Goal: Transaction & Acquisition: Purchase product/service

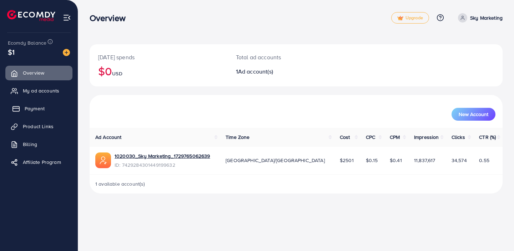
click at [39, 107] on span "Payment" at bounding box center [35, 108] width 20 height 7
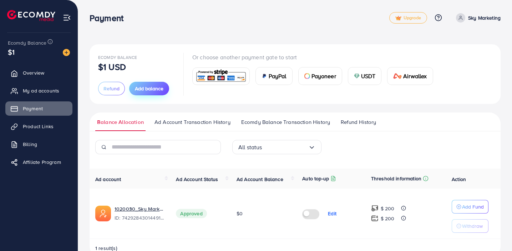
click at [160, 89] on span "Add balance" at bounding box center [149, 88] width 29 height 7
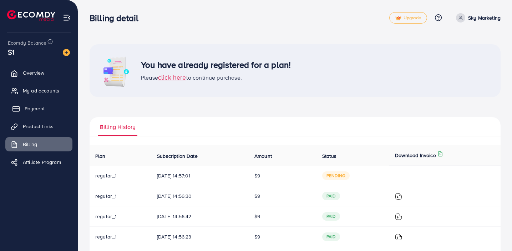
click at [31, 107] on span "Payment" at bounding box center [35, 108] width 20 height 7
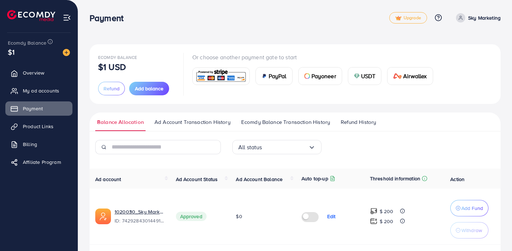
scroll to position [24, 0]
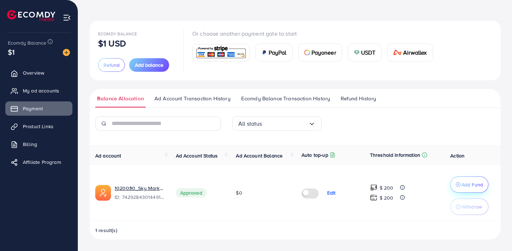
click at [475, 184] on p "Add Fund" at bounding box center [473, 184] width 22 height 9
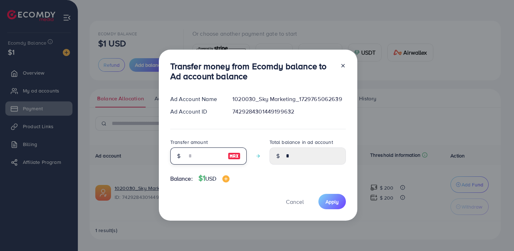
click at [206, 160] on input "number" at bounding box center [205, 155] width 36 height 17
type input "*"
type input "****"
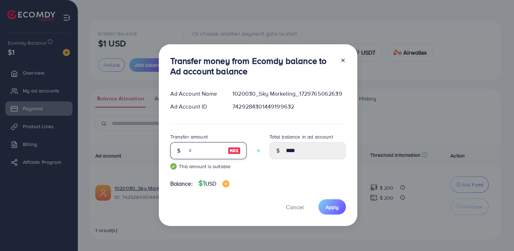
type input "*"
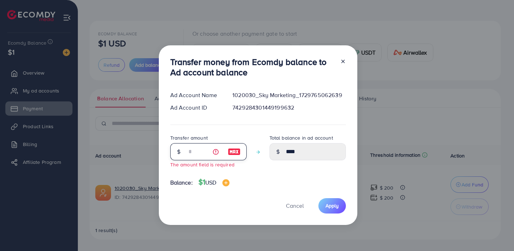
type input "****"
type input "*"
type input "****"
type input "*"
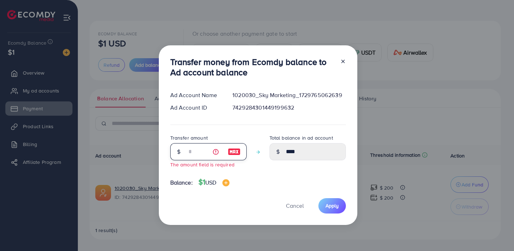
type input "****"
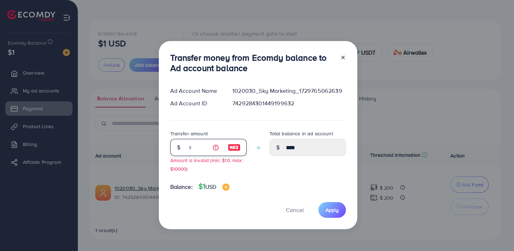
type input "****"
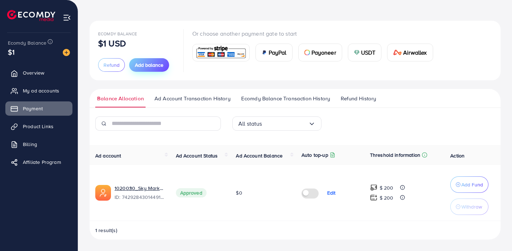
click at [151, 62] on span "Add balance" at bounding box center [149, 64] width 29 height 7
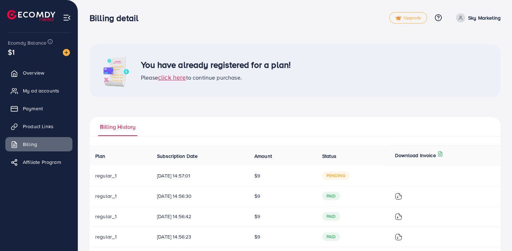
scroll to position [25, 0]
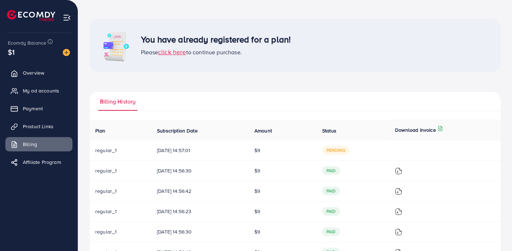
click at [177, 52] on span "click here" at bounding box center [172, 51] width 28 height 9
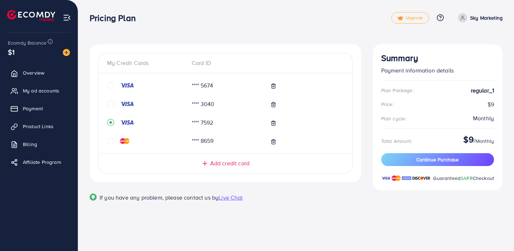
click at [67, 19] on img at bounding box center [67, 18] width 8 height 8
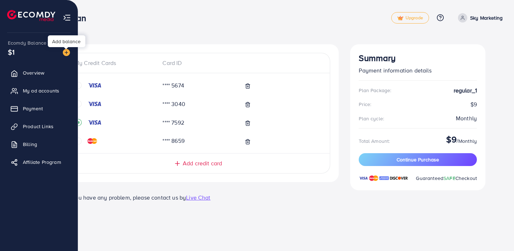
click at [67, 53] on img at bounding box center [66, 52] width 7 height 7
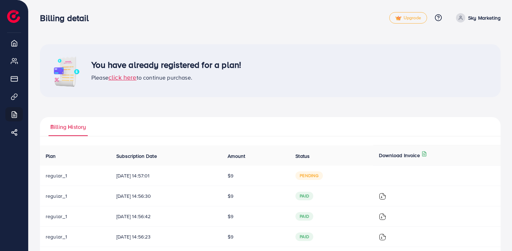
click at [473, 18] on p "Sky Marketing" at bounding box center [484, 18] width 32 height 9
click at [462, 39] on span "Profile" at bounding box center [456, 42] width 16 height 9
select select "********"
select select "*****"
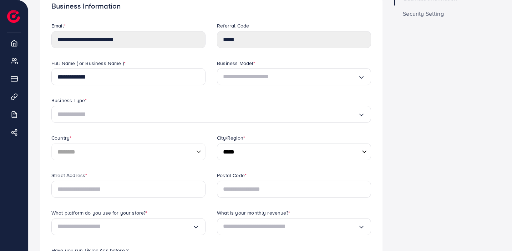
scroll to position [48, 0]
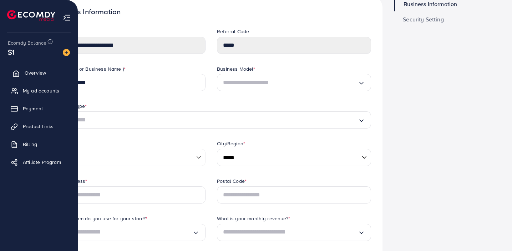
click at [43, 76] on span "Overview" at bounding box center [35, 72] width 21 height 7
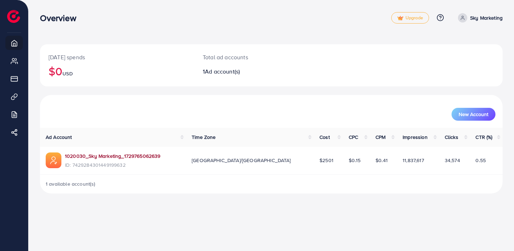
click at [116, 154] on link "1020030_Sky Marketing_1729765062639" at bounding box center [113, 155] width 96 height 7
click at [124, 209] on div "Overview Upgrade Help Center Contact Support Plans and Pricing Term and policy …" at bounding box center [257, 125] width 514 height 251
click at [407, 17] on span "Upgrade" at bounding box center [410, 17] width 26 height 5
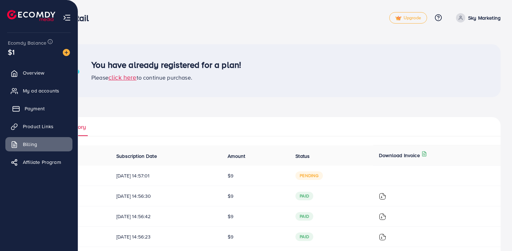
click at [47, 110] on link "Payment" at bounding box center [38, 108] width 67 height 14
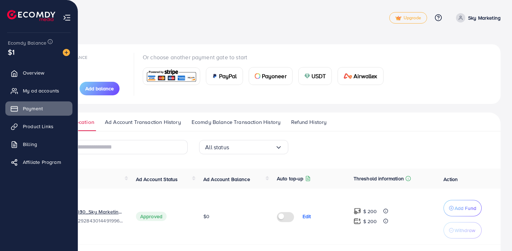
click at [66, 17] on img at bounding box center [67, 18] width 8 height 8
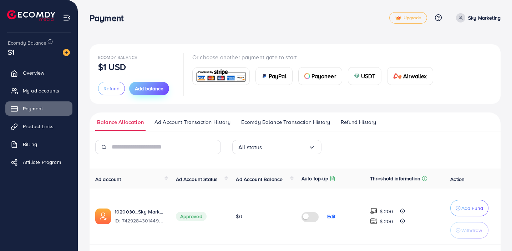
click at [143, 87] on span "Add balance" at bounding box center [149, 88] width 29 height 7
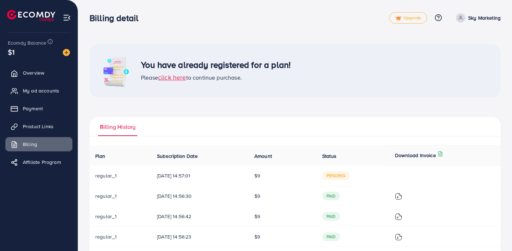
click at [173, 78] on span "click here" at bounding box center [172, 77] width 28 height 9
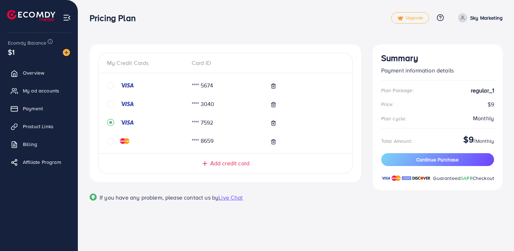
click at [221, 164] on span "Add credit card" at bounding box center [229, 163] width 39 height 8
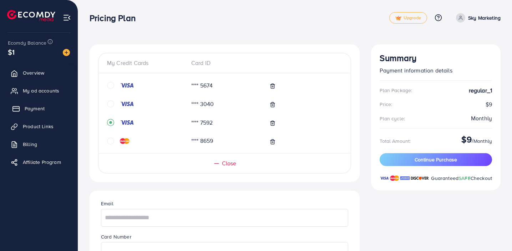
click at [40, 108] on span "Payment" at bounding box center [35, 108] width 20 height 7
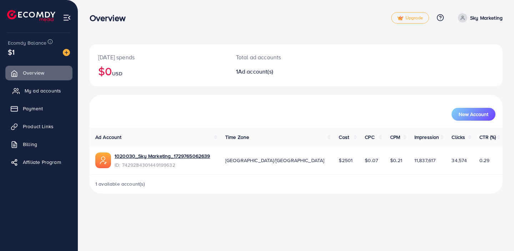
click at [49, 93] on span "My ad accounts" at bounding box center [43, 90] width 36 height 7
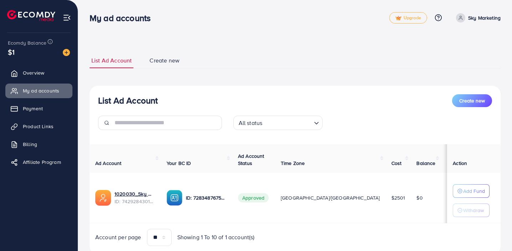
scroll to position [25, 0]
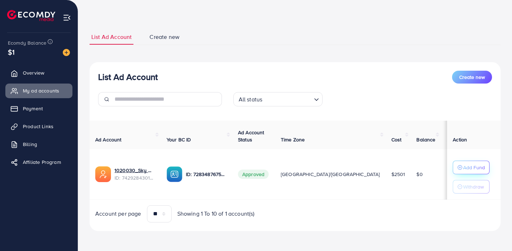
click at [473, 163] on p "Add Fund" at bounding box center [474, 167] width 22 height 9
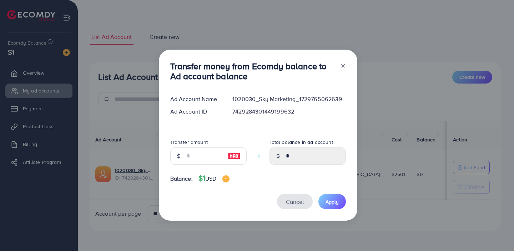
click at [293, 206] on button "Cancel" at bounding box center [295, 201] width 36 height 15
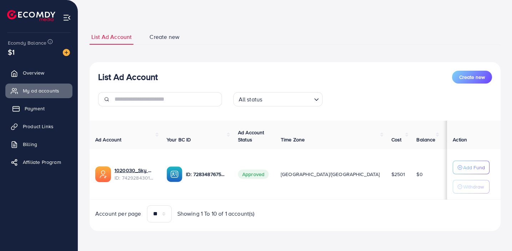
click at [39, 106] on span "Payment" at bounding box center [35, 108] width 20 height 7
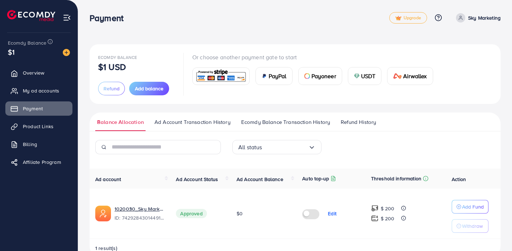
scroll to position [18, 0]
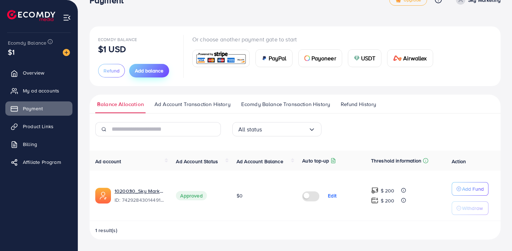
click at [155, 71] on span "Add balance" at bounding box center [149, 70] width 29 height 7
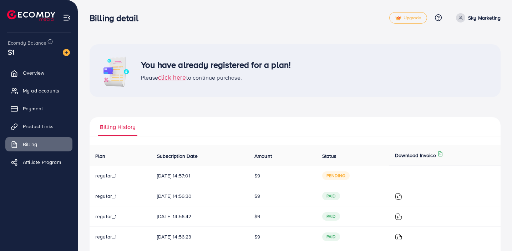
click at [176, 82] on div "You have already registered for a plan! Please click here to continue purchase." at bounding box center [295, 70] width 411 height 53
click at [197, 60] on h3 "You have already registered for a plan!" at bounding box center [216, 65] width 150 height 10
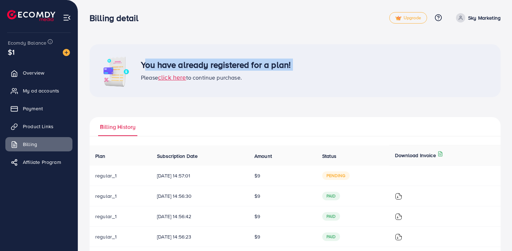
click at [257, 81] on div "Please click here to continue purchase." at bounding box center [216, 77] width 150 height 9
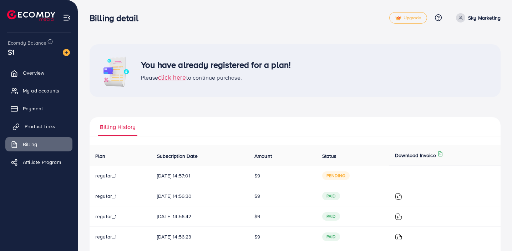
click at [47, 129] on span "Product Links" at bounding box center [40, 126] width 31 height 7
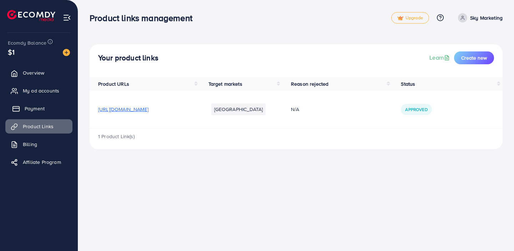
click at [45, 112] on link "Payment" at bounding box center [38, 108] width 67 height 14
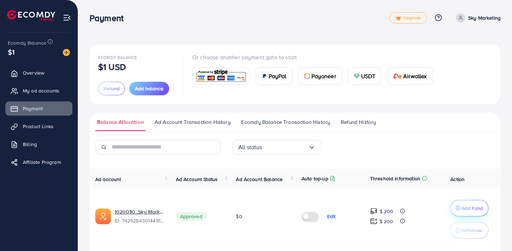
click at [467, 208] on p "Add Fund" at bounding box center [473, 208] width 22 height 9
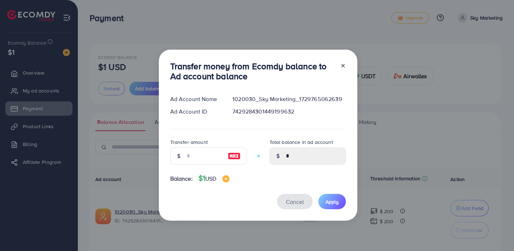
click at [299, 203] on span "Cancel" at bounding box center [295, 202] width 18 height 8
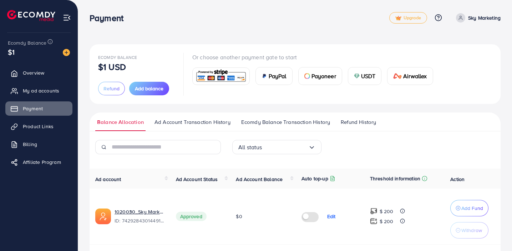
scroll to position [24, 0]
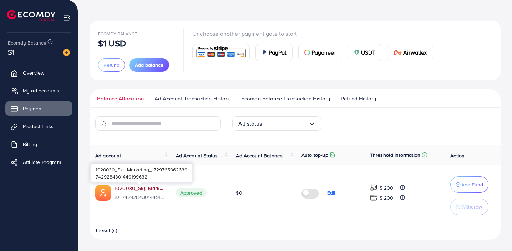
click at [139, 187] on link "1020030_Sky Marketing_1729765062639" at bounding box center [140, 188] width 50 height 7
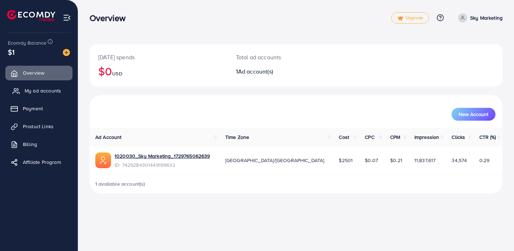
click at [44, 89] on span "My ad accounts" at bounding box center [43, 90] width 36 height 7
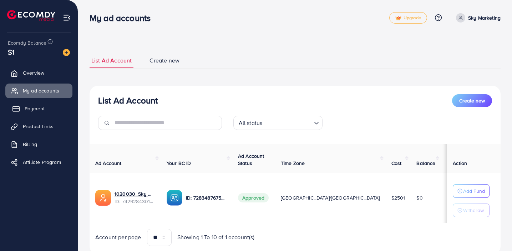
click at [40, 108] on span "Payment" at bounding box center [35, 108] width 20 height 7
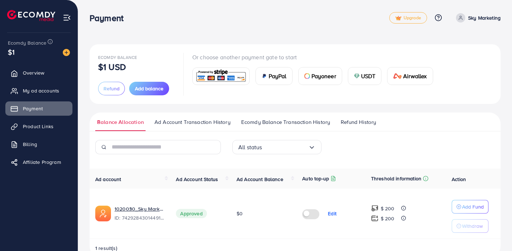
scroll to position [18, 0]
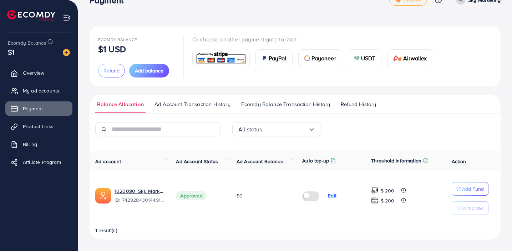
click at [194, 106] on span "Ad Account Transaction History" at bounding box center [193, 104] width 76 height 8
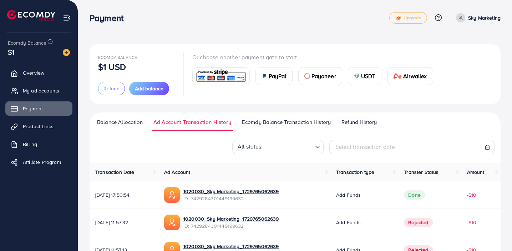
click at [276, 126] on span "Ecomdy Balance Transaction History" at bounding box center [286, 122] width 89 height 8
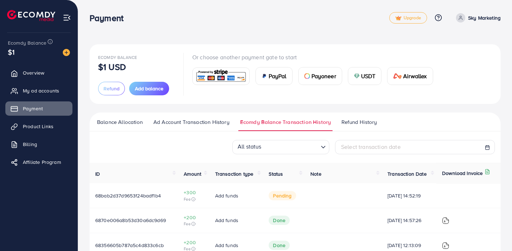
click at [364, 121] on span "Refund History" at bounding box center [359, 122] width 35 height 8
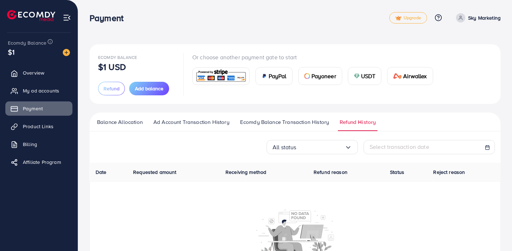
click at [119, 122] on span "Balance Allocation" at bounding box center [120, 122] width 46 height 8
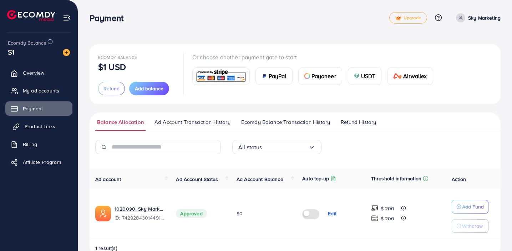
click at [51, 125] on span "Product Links" at bounding box center [40, 126] width 31 height 7
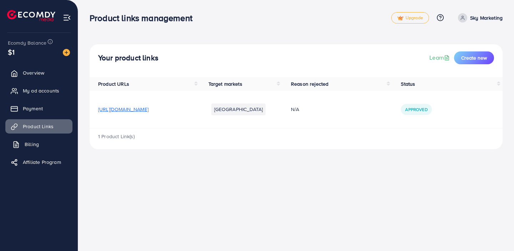
click at [37, 146] on span "Billing" at bounding box center [32, 144] width 14 height 7
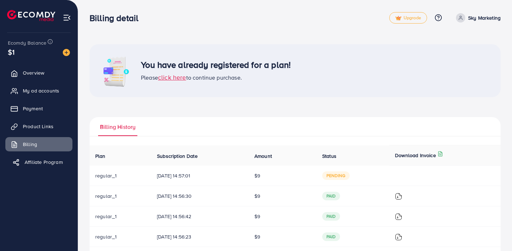
click at [49, 163] on span "Affiliate Program" at bounding box center [44, 162] width 38 height 7
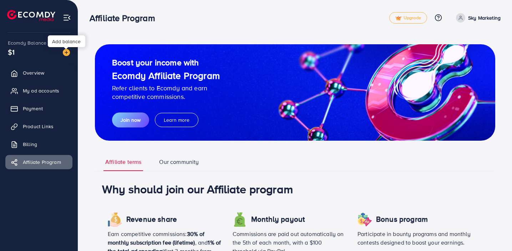
click at [66, 51] on img at bounding box center [66, 52] width 7 height 7
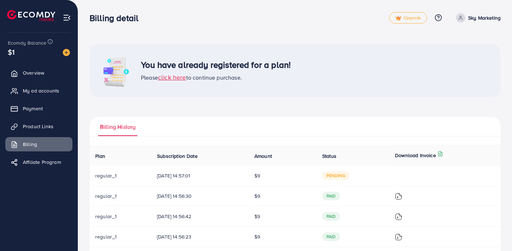
click at [175, 76] on span "click here" at bounding box center [172, 77] width 28 height 9
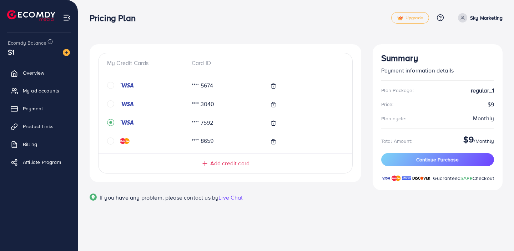
click at [219, 162] on span "Add credit card" at bounding box center [229, 163] width 39 height 8
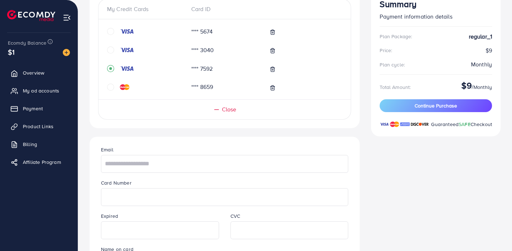
scroll to position [52, 0]
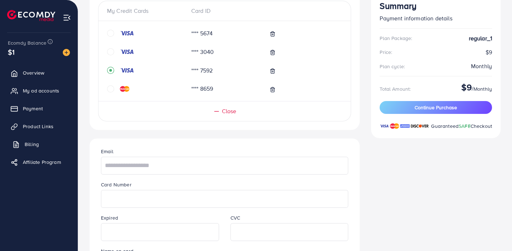
click at [29, 141] on span "Billing" at bounding box center [32, 144] width 14 height 7
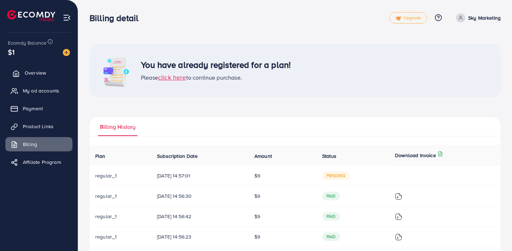
click at [35, 67] on link "Overview" at bounding box center [38, 73] width 67 height 14
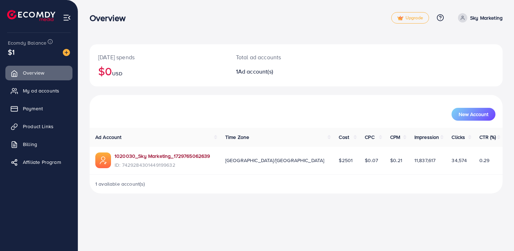
click at [176, 157] on link "1020030_Sky Marketing_1729765062639" at bounding box center [163, 155] width 96 height 7
